Goal: Use online tool/utility: Utilize a website feature to perform a specific function

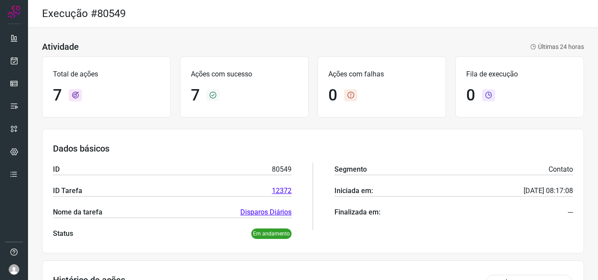
scroll to position [264, 0]
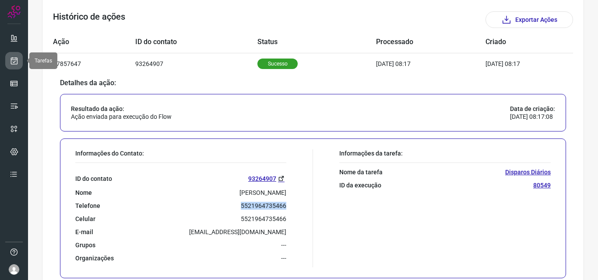
click at [21, 64] on link at bounding box center [14, 61] width 18 height 18
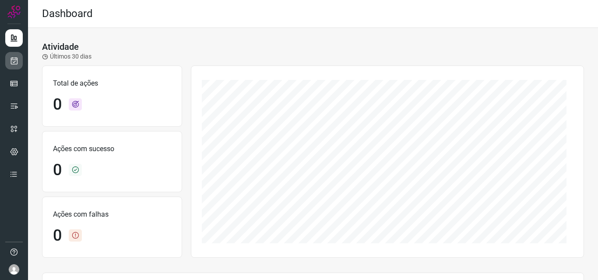
drag, startPoint x: 0, startPoint y: 0, endPoint x: 18, endPoint y: 60, distance: 62.4
click at [18, 62] on link at bounding box center [14, 61] width 18 height 18
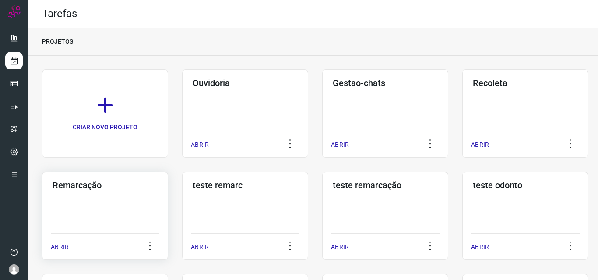
click at [182, 195] on div "Remarcação ABRIR" at bounding box center [245, 216] width 126 height 88
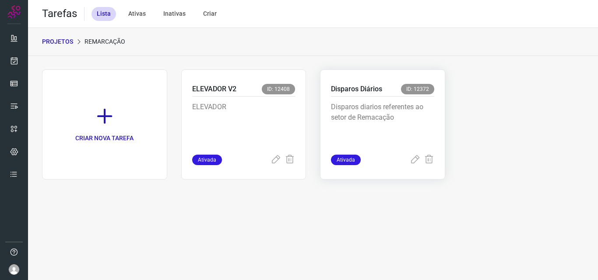
click at [402, 113] on p "Disparos diarios referentes ao setor de Remacação" at bounding box center [382, 124] width 103 height 44
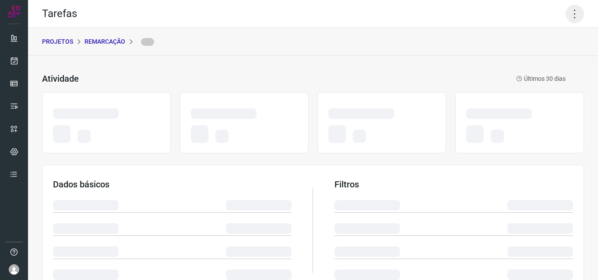
click at [571, 7] on icon at bounding box center [574, 14] width 18 height 18
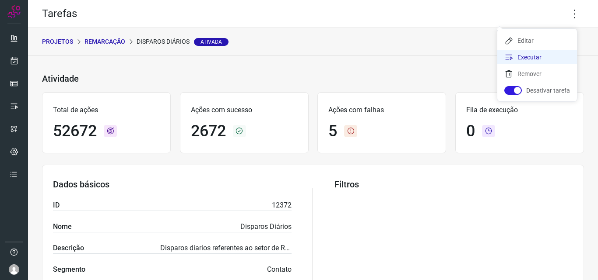
click at [539, 52] on li "Executar" at bounding box center [537, 57] width 80 height 14
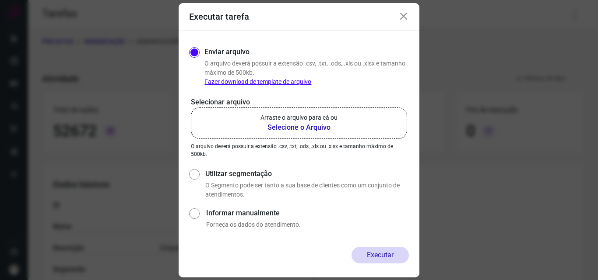
click at [316, 123] on b "Selecione o Arquivo" at bounding box center [298, 128] width 77 height 11
click at [0, 0] on input "Arraste o arquivo para cá ou Selecione o Arquivo" at bounding box center [0, 0] width 0 height 0
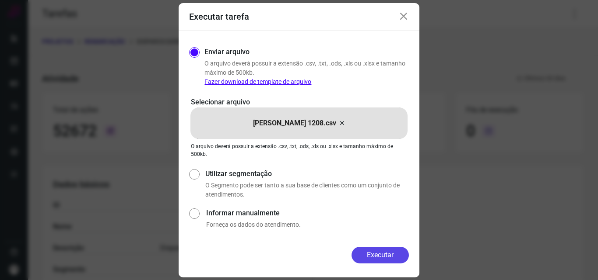
click at [393, 252] on button "Executar" at bounding box center [379, 255] width 57 height 17
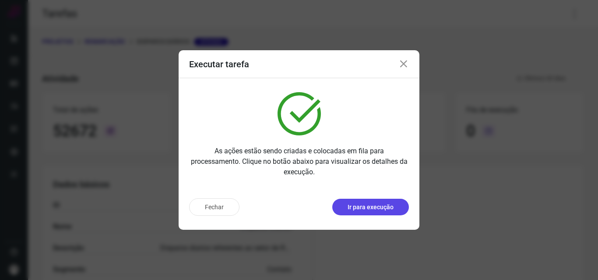
click at [352, 211] on p "Ir para execução" at bounding box center [370, 207] width 46 height 9
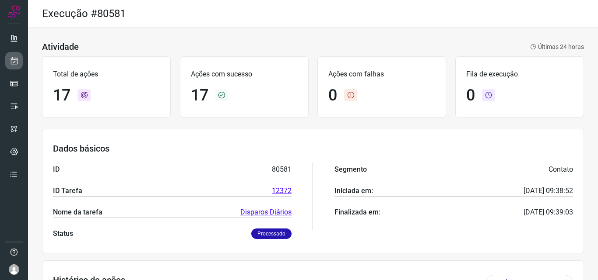
click at [20, 55] on link at bounding box center [14, 61] width 18 height 18
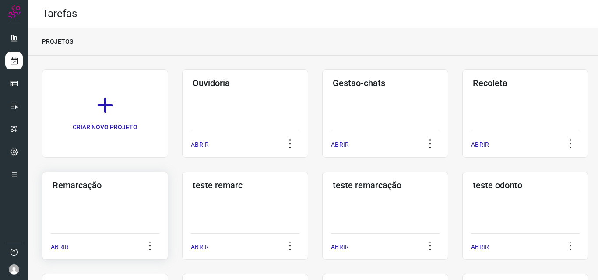
click at [182, 202] on div "Remarcação ABRIR" at bounding box center [245, 216] width 126 height 88
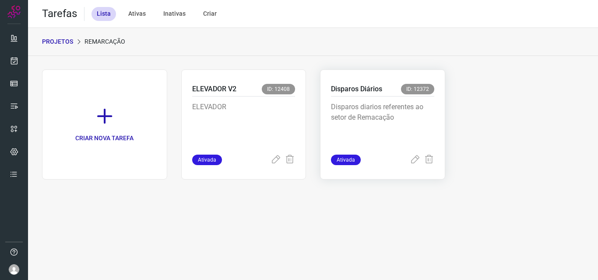
click at [352, 112] on p "Disparos diarios referentes ao setor de Remacação" at bounding box center [382, 124] width 103 height 44
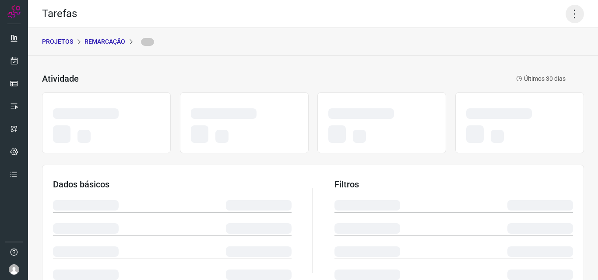
click at [568, 16] on icon at bounding box center [574, 14] width 18 height 18
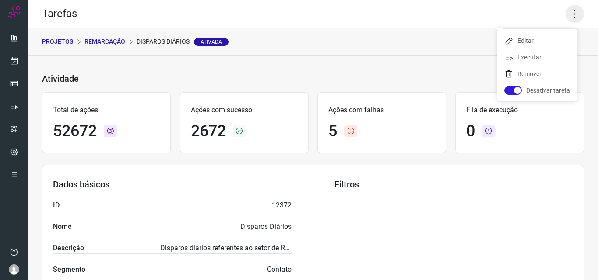
click at [567, 13] on icon at bounding box center [574, 14] width 18 height 18
click at [547, 54] on li "Executar" at bounding box center [537, 57] width 80 height 14
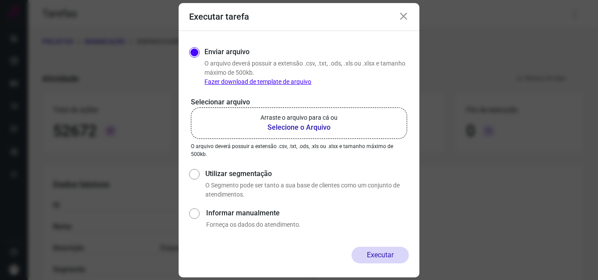
click at [291, 126] on b "Selecione o Arquivo" at bounding box center [298, 128] width 77 height 11
click at [0, 0] on input "Arraste o arquivo para cá ou Selecione o Arquivo" at bounding box center [0, 0] width 0 height 0
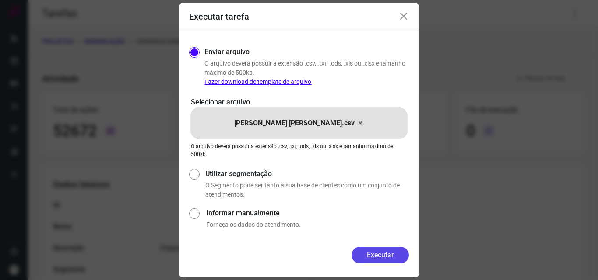
click at [385, 259] on button "Executar" at bounding box center [379, 255] width 57 height 17
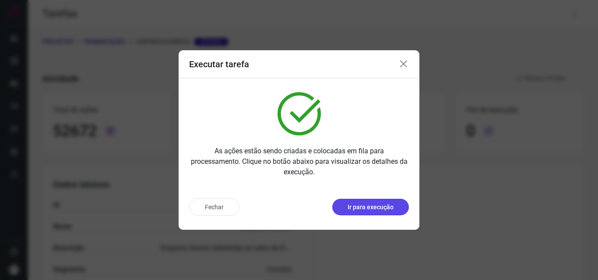
click at [358, 214] on button "Ir para execução" at bounding box center [370, 207] width 77 height 17
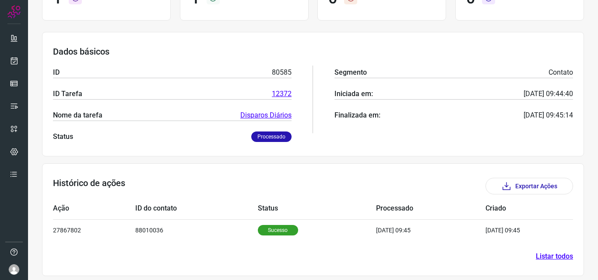
scroll to position [102, 0]
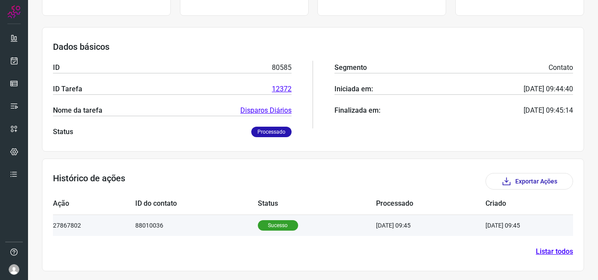
click at [272, 223] on p "Sucesso" at bounding box center [278, 226] width 40 height 11
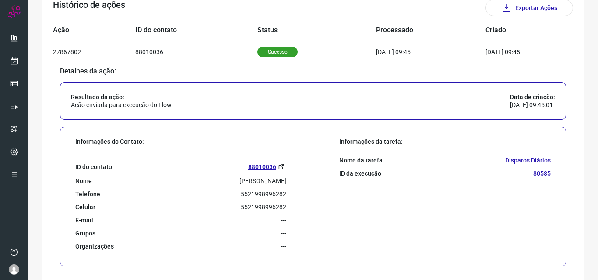
scroll to position [277, 0]
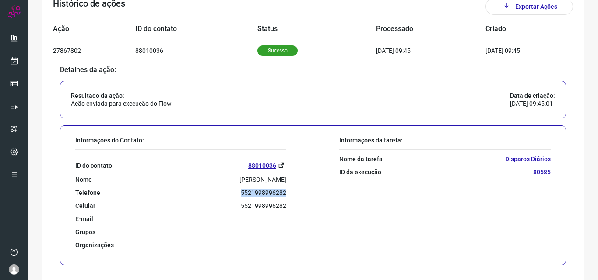
drag, startPoint x: 239, startPoint y: 194, endPoint x: 287, endPoint y: 194, distance: 47.7
click at [287, 194] on div "Informações do Contato: ID do contato 88010036 Nome Priscila Marques Telefone 5…" at bounding box center [192, 196] width 242 height 118
copy p "5521998996282"
click at [11, 60] on icon at bounding box center [14, 60] width 9 height 9
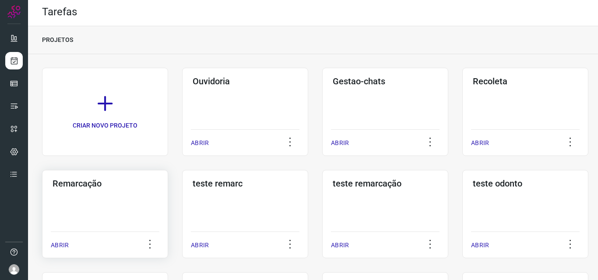
click at [182, 217] on div "Remarcação ABRIR" at bounding box center [245, 214] width 126 height 88
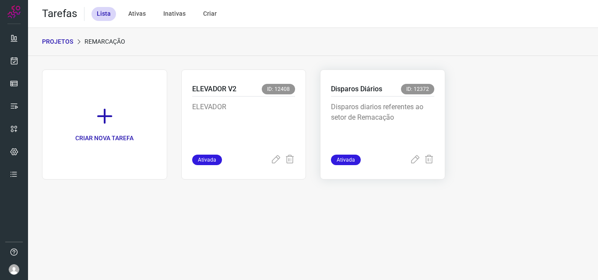
click at [389, 99] on div "Disparos diarios referentes ao setor de Remacação" at bounding box center [382, 126] width 103 height 58
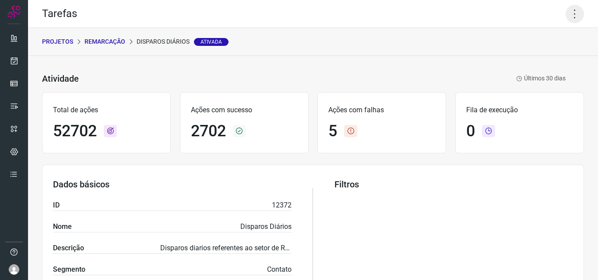
click at [571, 11] on icon at bounding box center [574, 14] width 18 height 18
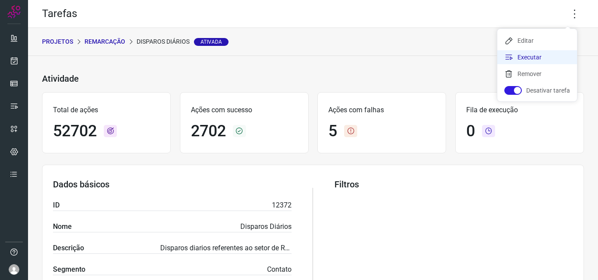
click at [543, 57] on li "Executar" at bounding box center [537, 57] width 80 height 14
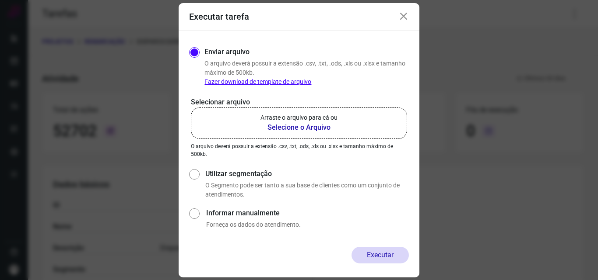
click at [320, 124] on b "Selecione o Arquivo" at bounding box center [298, 128] width 77 height 11
click at [0, 0] on input "Arraste o arquivo para cá ou Selecione o Arquivo" at bounding box center [0, 0] width 0 height 0
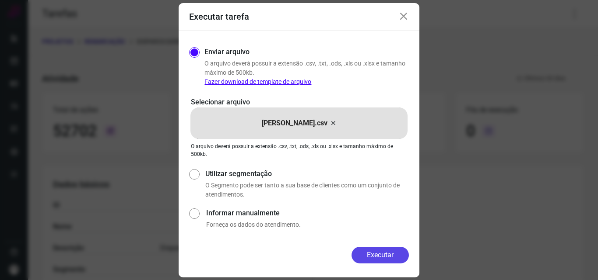
click at [385, 255] on button "Executar" at bounding box center [379, 255] width 57 height 17
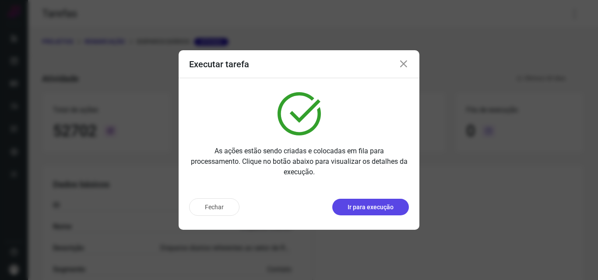
click at [380, 205] on p "Ir para execução" at bounding box center [370, 207] width 46 height 9
